Goal: Task Accomplishment & Management: Manage account settings

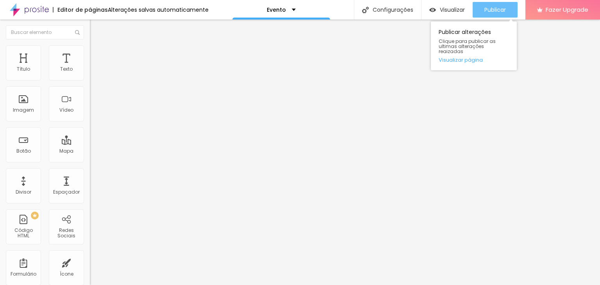
click at [480, 7] on button "Publicar" at bounding box center [495, 10] width 45 height 16
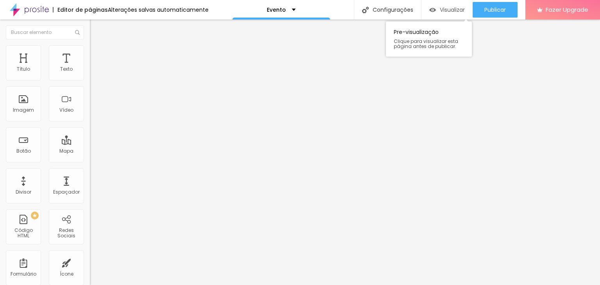
click at [438, 8] on div "Visualizar" at bounding box center [448, 10] width 36 height 7
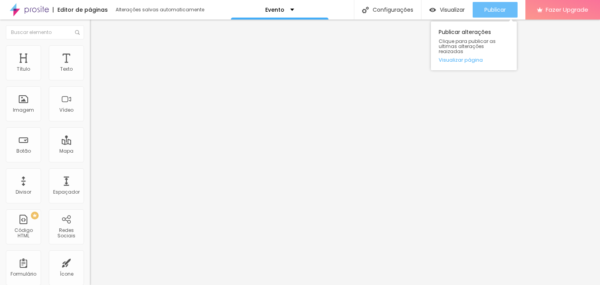
click at [500, 7] on span "Publicar" at bounding box center [496, 10] width 22 height 6
click at [506, 4] on button "Publicar" at bounding box center [495, 10] width 45 height 16
click at [504, 11] on span "Publicar" at bounding box center [496, 10] width 22 height 6
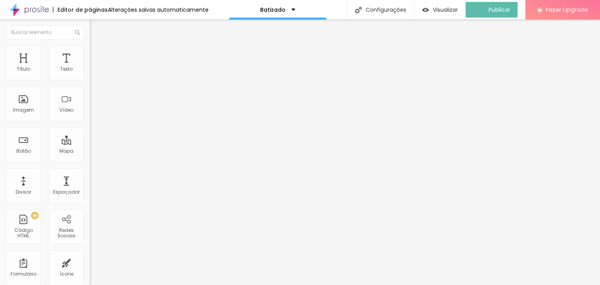
click at [36, 5] on img at bounding box center [29, 10] width 39 height 20
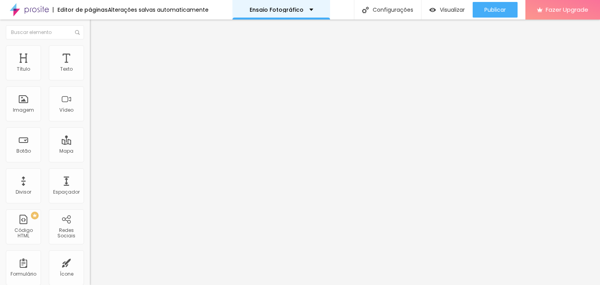
click at [266, 4] on div "Ensaio Fotográfico" at bounding box center [282, 10] width 98 height 20
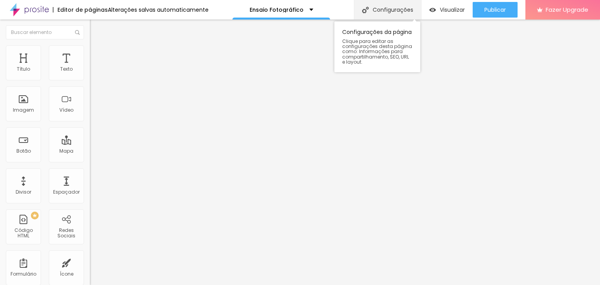
click at [380, 10] on div "Configurações" at bounding box center [387, 10] width 67 height 20
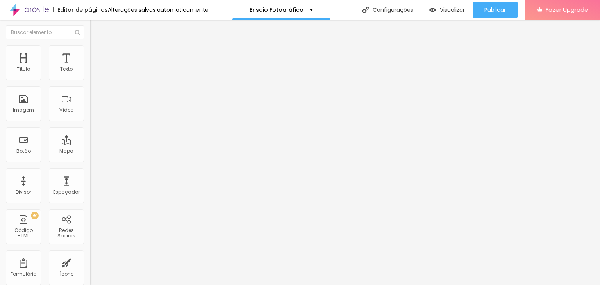
type input "Ensaio Familia"
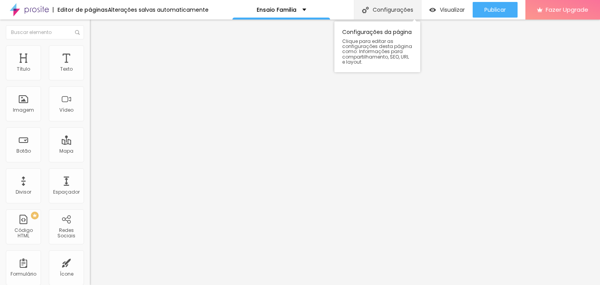
click at [394, 13] on div "Configurações" at bounding box center [387, 10] width 67 height 20
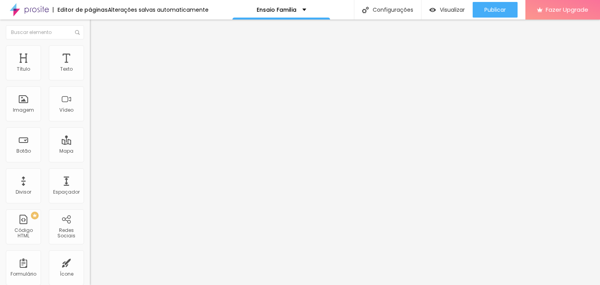
type input "/ensaio-familia"
click at [46, 7] on img at bounding box center [29, 10] width 39 height 20
